Goal: Information Seeking & Learning: Find specific fact

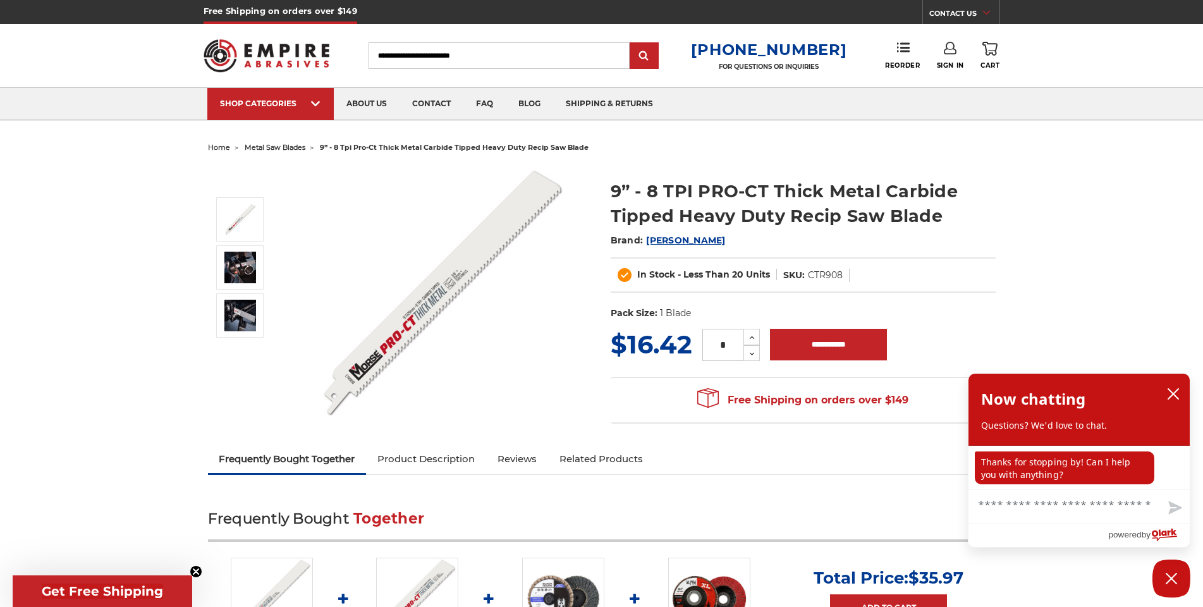
click at [783, 273] on dl "SKU: CTR908" at bounding box center [813, 275] width 73 height 13
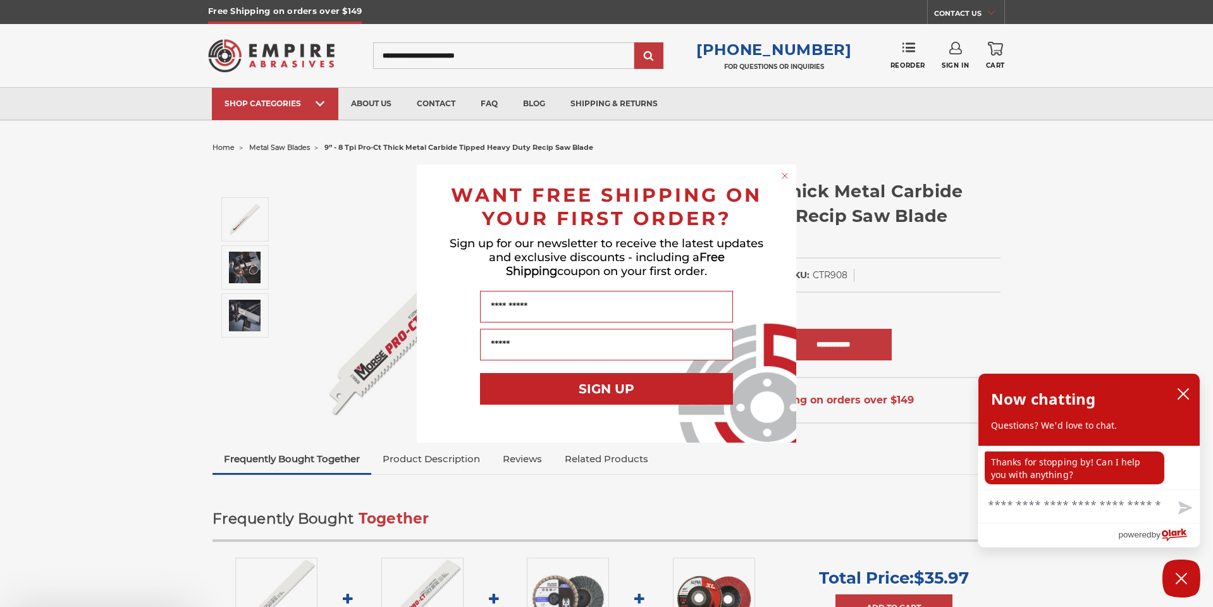
drag, startPoint x: 787, startPoint y: 274, endPoint x: 819, endPoint y: 274, distance: 31.6
click at [819, 274] on div "Close dialog WANT FREE SHIPPING ON YOUR FIRST ORDER? Sign up for our newsletter…" at bounding box center [606, 303] width 1213 height 607
click at [821, 272] on div "Close dialog WANT FREE SHIPPING ON YOUR FIRST ORDER? Sign up for our newsletter…" at bounding box center [606, 303] width 1213 height 607
click at [783, 178] on circle "Close dialog" at bounding box center [785, 176] width 12 height 12
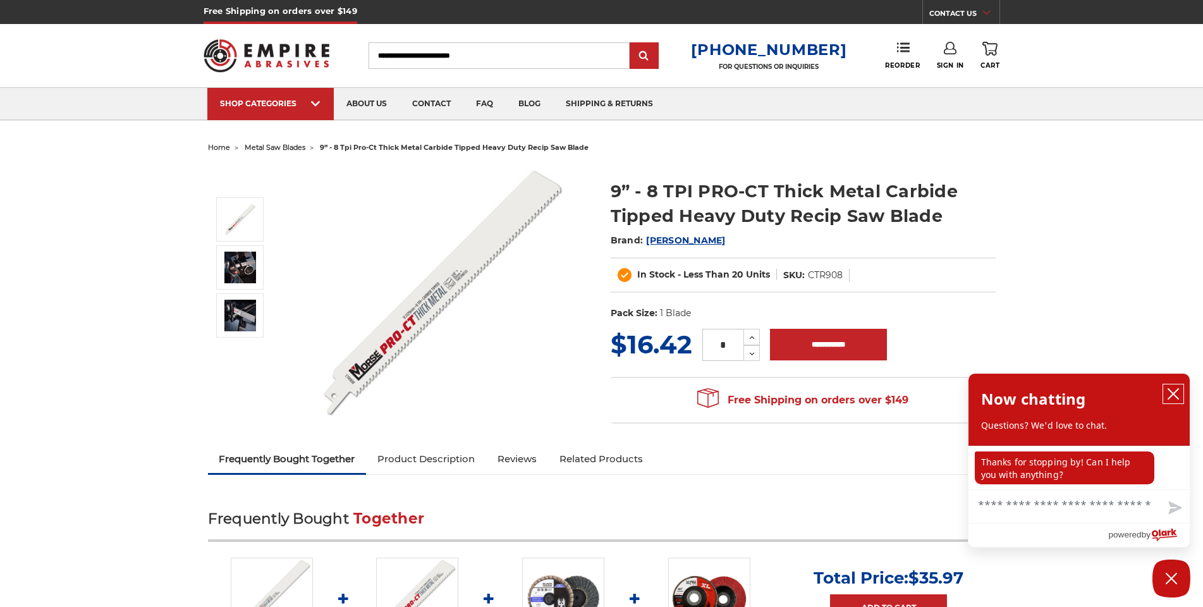
click at [1170, 389] on icon "close chatbox" at bounding box center [1173, 394] width 13 height 13
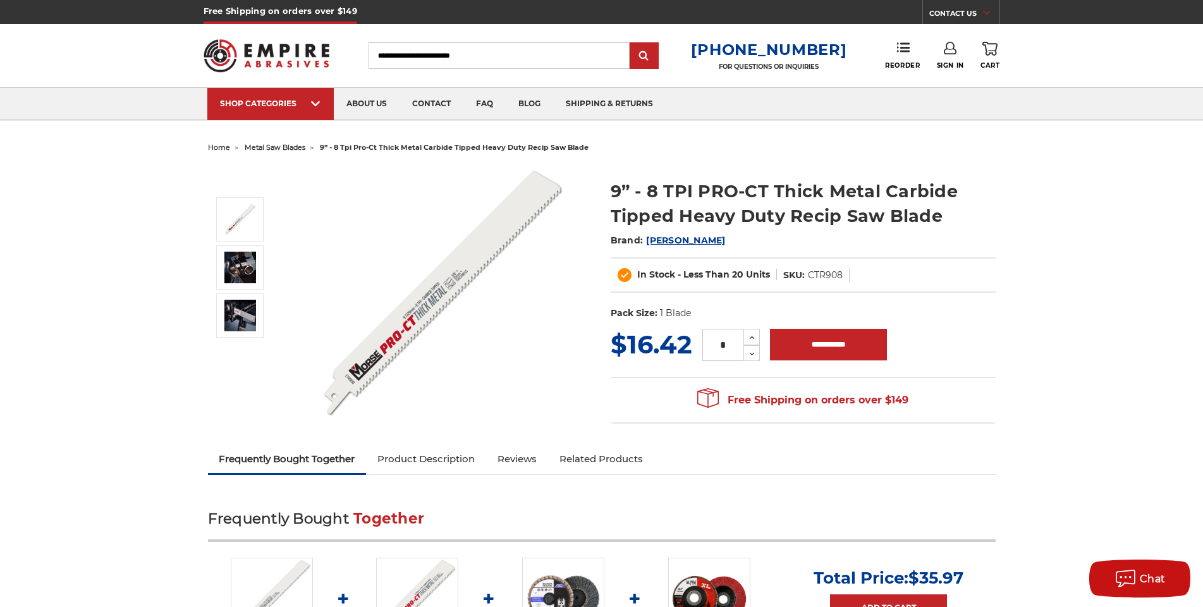
click at [808, 278] on dd "CTR908" at bounding box center [825, 275] width 35 height 13
copy dd "CTR908"
